Goal: Communication & Community: Participate in discussion

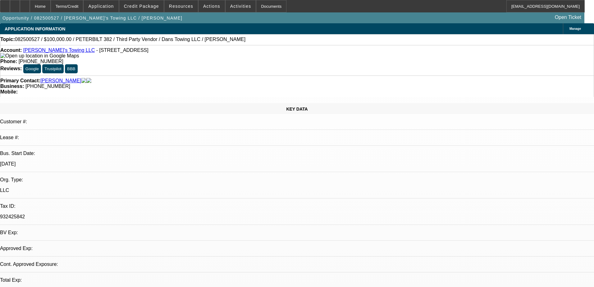
select select "0"
select select "2"
select select "0.1"
select select "0"
select select "2"
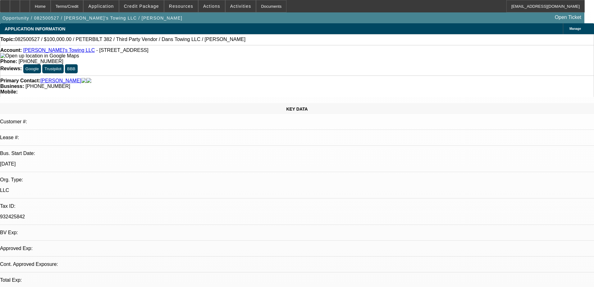
select select "0.1"
select select "1"
select select "2"
select select "4"
select select "1"
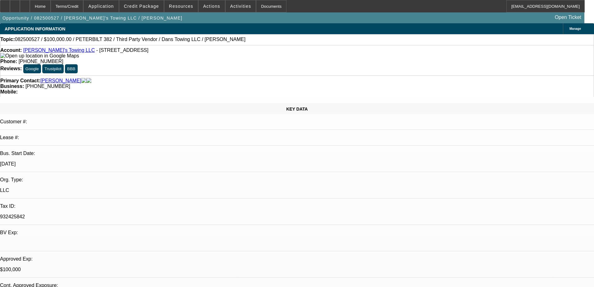
select select "2"
select select "4"
